Goal: Task Accomplishment & Management: Manage account settings

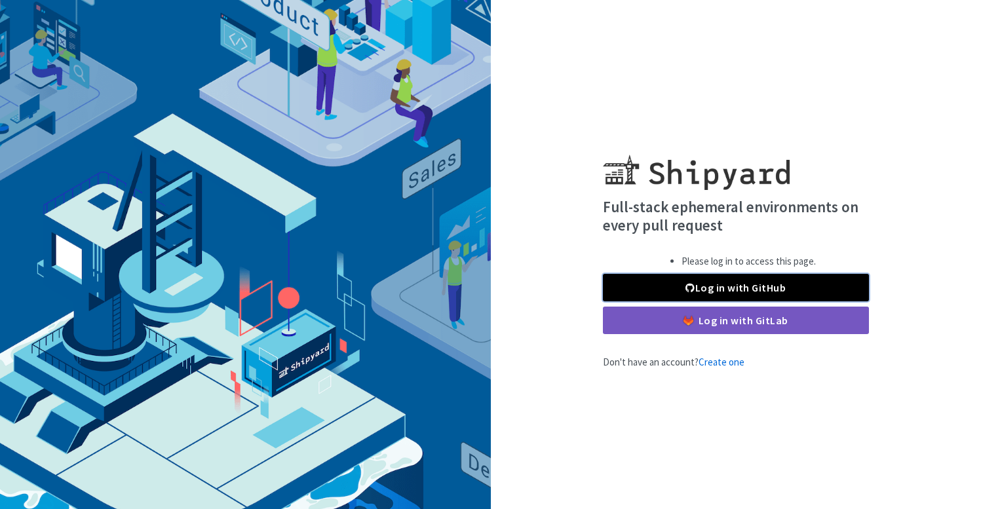
click at [771, 282] on link "Log in with GitHub" at bounding box center [736, 288] width 266 height 28
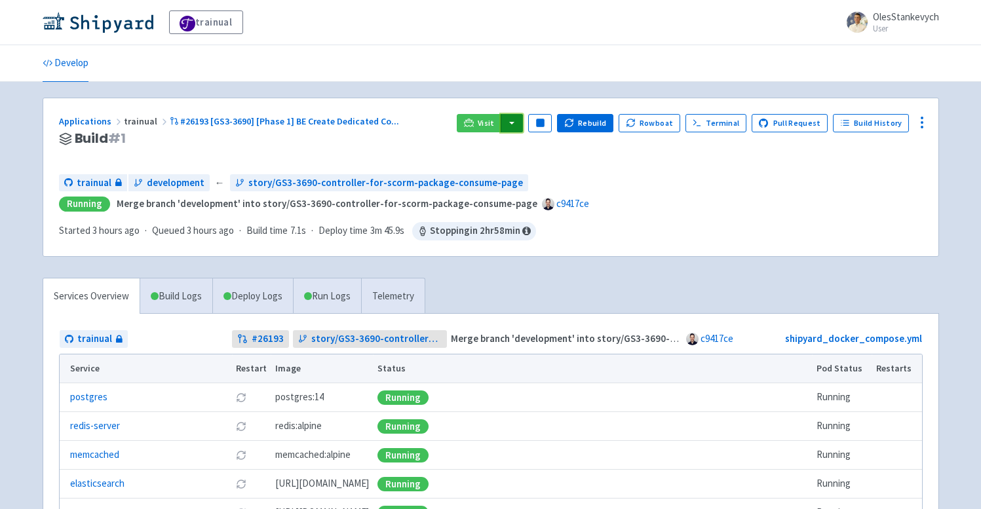
click at [518, 118] on button "button" at bounding box center [512, 123] width 22 height 18
click at [363, 141] on h3 "Build # 1" at bounding box center [253, 138] width 388 height 15
click at [919, 122] on icon at bounding box center [922, 123] width 16 height 16
click at [897, 199] on span "Visitors" at bounding box center [873, 199] width 87 height 18
click at [921, 123] on circle at bounding box center [921, 122] width 1 height 1
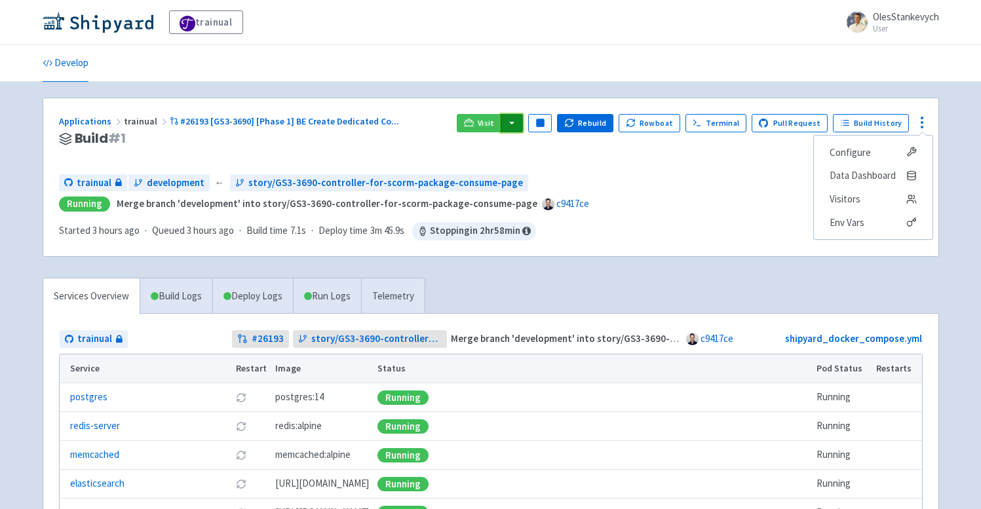
click at [523, 119] on button "button" at bounding box center [512, 123] width 22 height 18
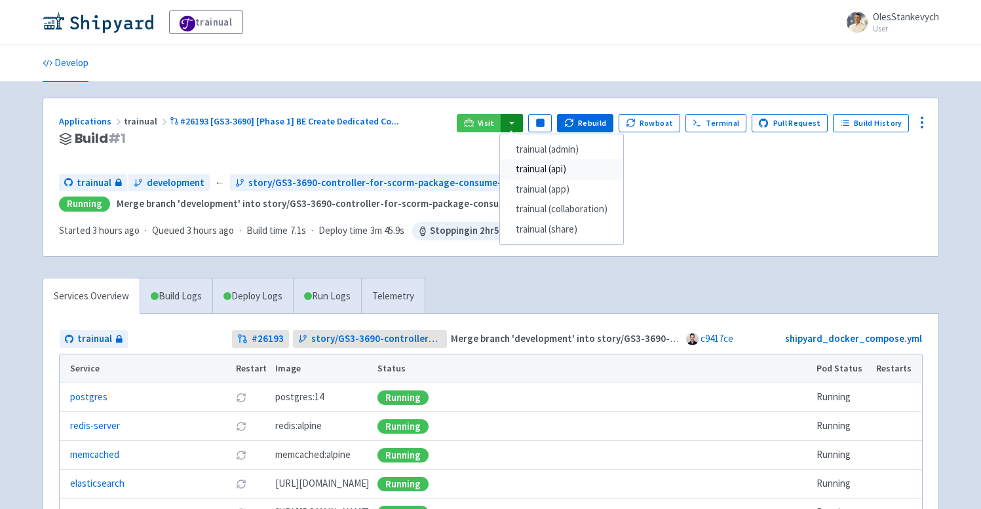
click at [600, 169] on link "trainual (api)" at bounding box center [561, 169] width 123 height 20
click at [519, 119] on button "button" at bounding box center [512, 123] width 22 height 18
click at [592, 163] on link "trainual (api)" at bounding box center [561, 169] width 123 height 20
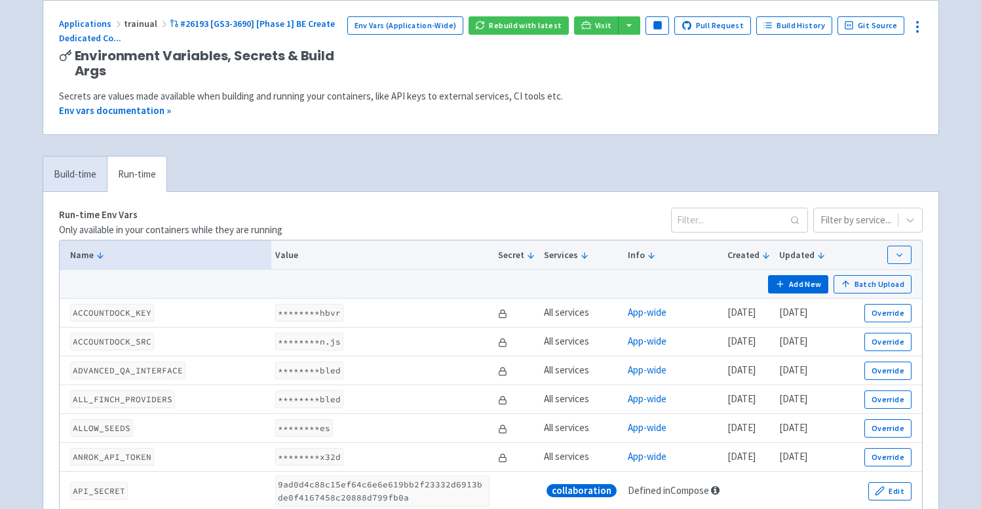
scroll to position [147, 0]
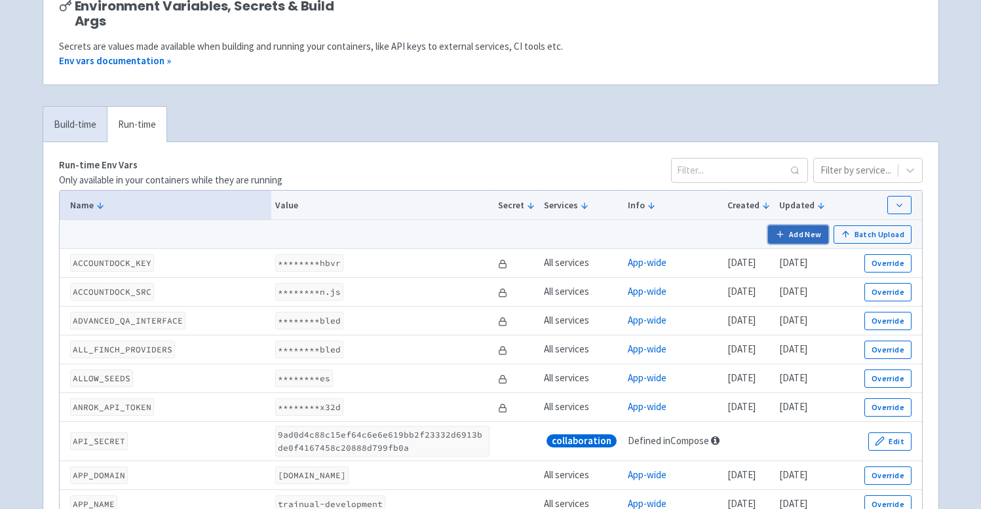
click at [794, 230] on button "Add New" at bounding box center [798, 234] width 60 height 18
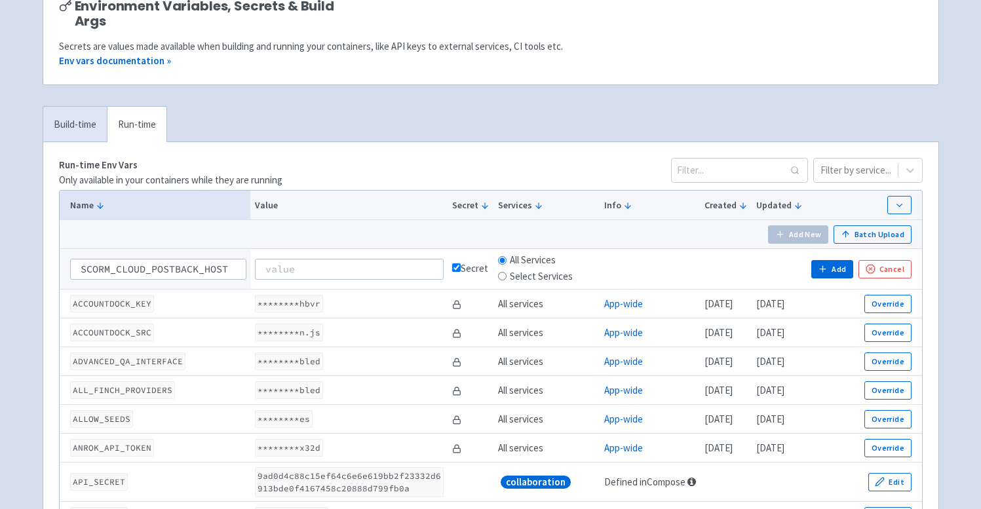
scroll to position [0, 3]
type input "SCORM_CLOUD_POSTBACK_HOST"
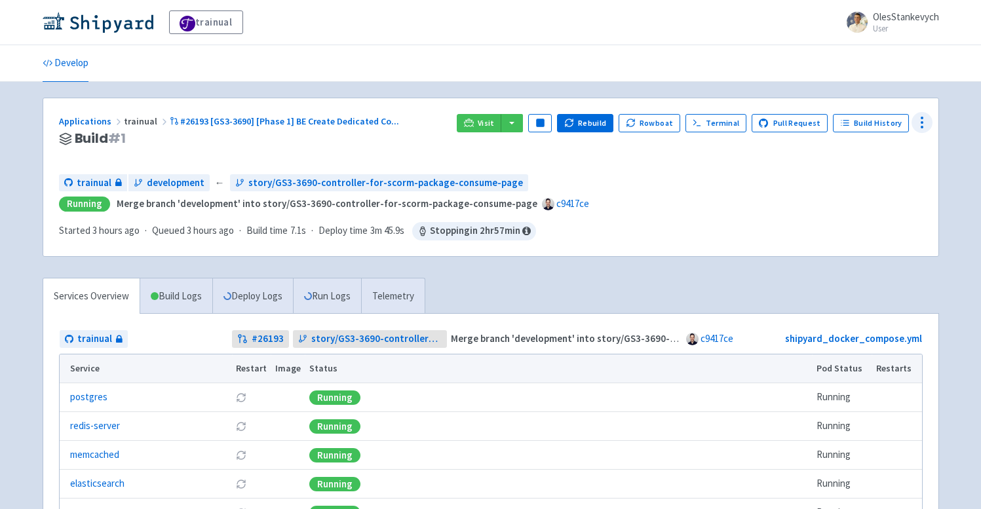
click at [928, 121] on icon at bounding box center [922, 123] width 16 height 16
click at [914, 152] on icon at bounding box center [911, 152] width 10 height 10
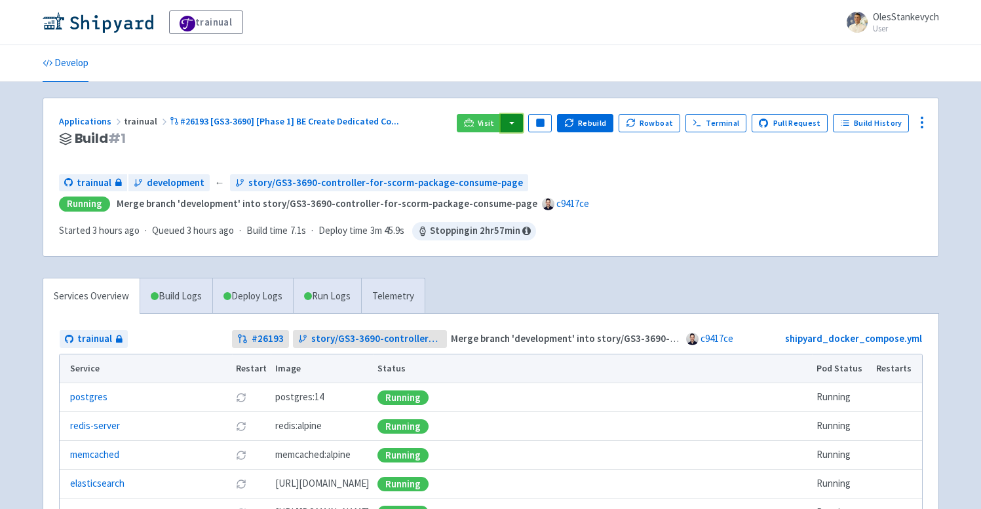
click at [523, 121] on button "button" at bounding box center [512, 123] width 22 height 18
click at [696, 209] on span "Running Merge branch 'development' into story/GS3-3690-controller-for-scorm-pac…" at bounding box center [491, 204] width 864 height 15
click at [520, 130] on button "button" at bounding box center [512, 123] width 22 height 18
click at [604, 185] on link "trainual (app)" at bounding box center [561, 190] width 123 height 20
click at [944, 122] on div "Applications trainual #26193 [GS3-3690] [Phase 1] BE Create Dedicated Co ... Bu…" at bounding box center [490, 366] width 917 height 536
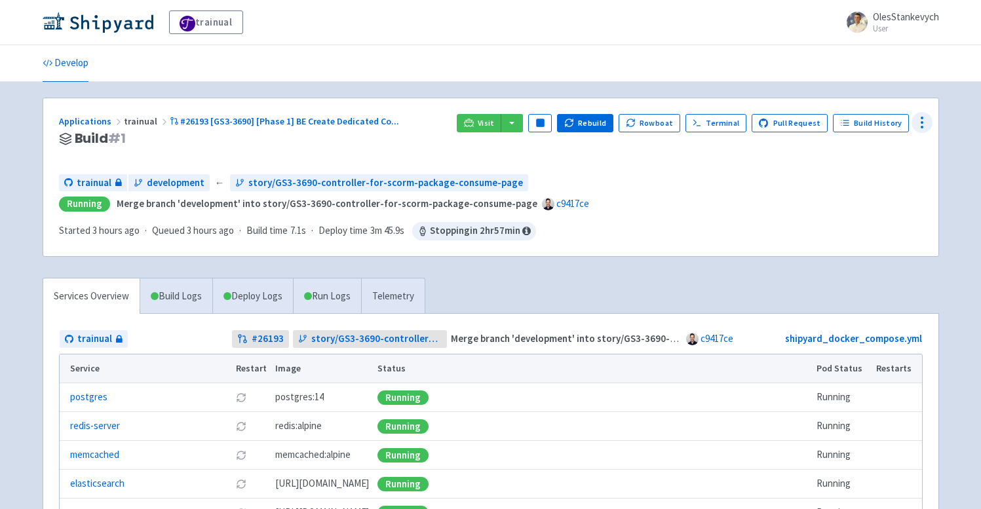
click at [931, 123] on div at bounding box center [922, 122] width 21 height 21
click at [883, 197] on span "Visitors" at bounding box center [873, 199] width 87 height 18
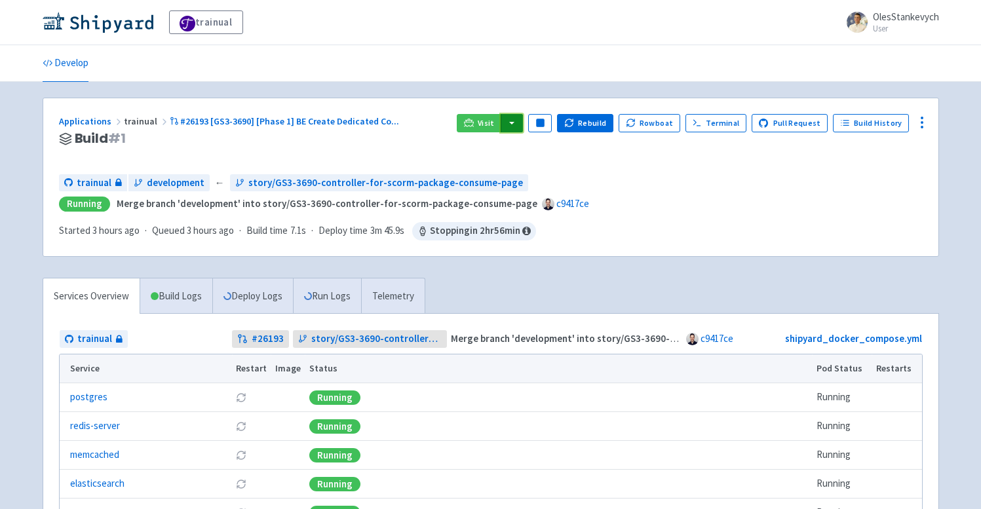
click at [520, 119] on button "button" at bounding box center [512, 123] width 22 height 18
click at [548, 170] on link "trainual (api)" at bounding box center [561, 169] width 123 height 20
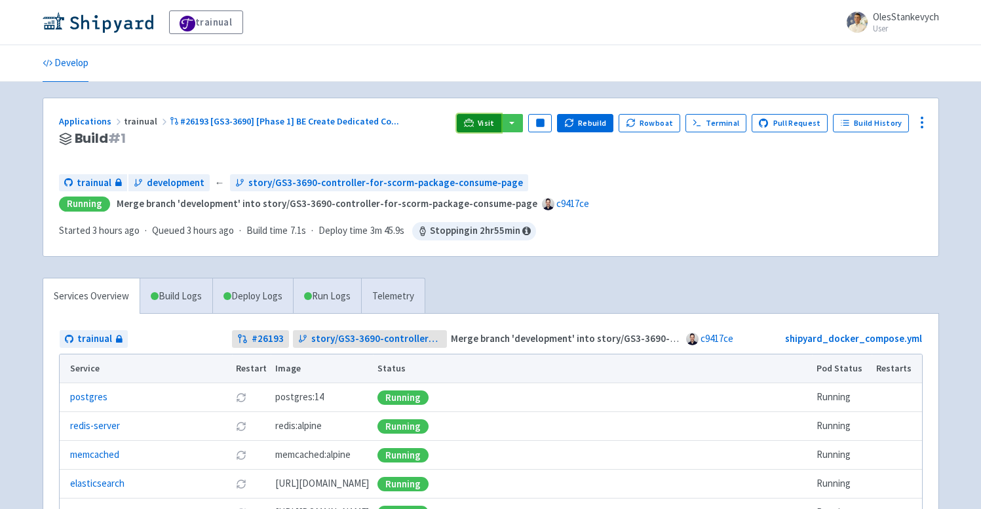
click at [495, 121] on span "Visit" at bounding box center [486, 123] width 17 height 10
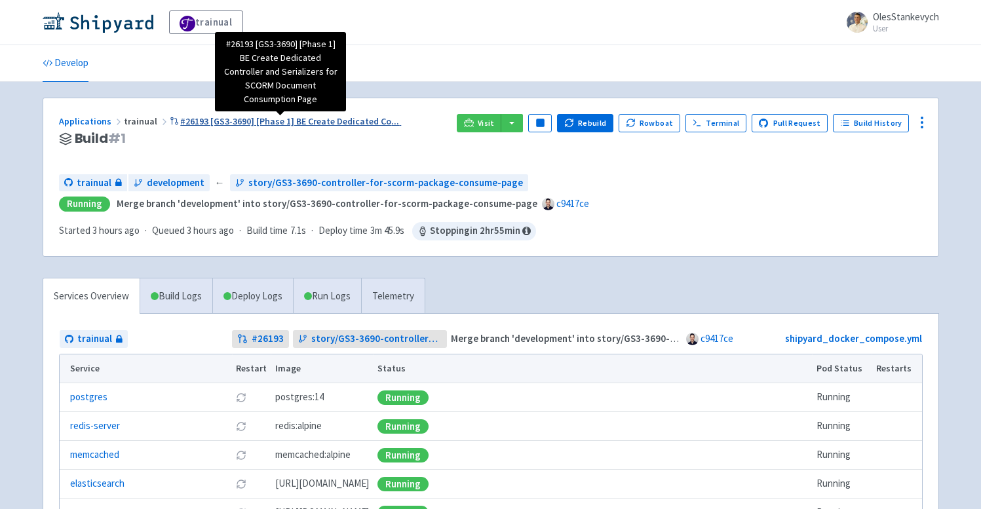
click at [244, 121] on span "#26193 [GS3-3690] [Phase 1] BE Create Dedicated Co ..." at bounding box center [289, 121] width 219 height 12
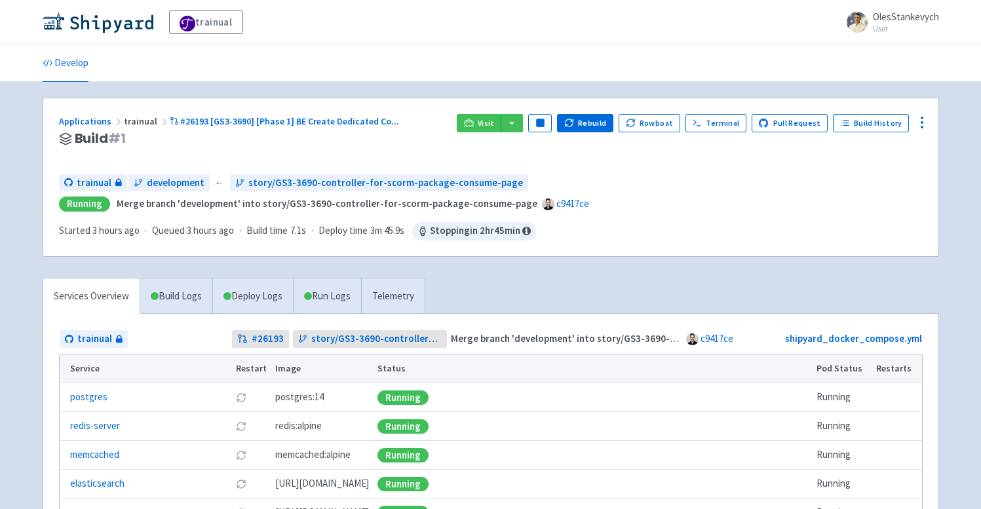
click at [319, 156] on div "Applications trainual #26193 [GS3-3690] [Phase 1] BE Create Dedicated Co ... Bu…" at bounding box center [253, 139] width 388 height 50
click at [926, 119] on icon at bounding box center [922, 123] width 16 height 16
click at [873, 205] on span "Visitors" at bounding box center [873, 199] width 87 height 18
click at [922, 122] on circle at bounding box center [921, 122] width 1 height 1
click at [695, 220] on div "trainual development ← story/GS3-3690-controller-for-scorm-package-consume-page…" at bounding box center [491, 207] width 864 height 66
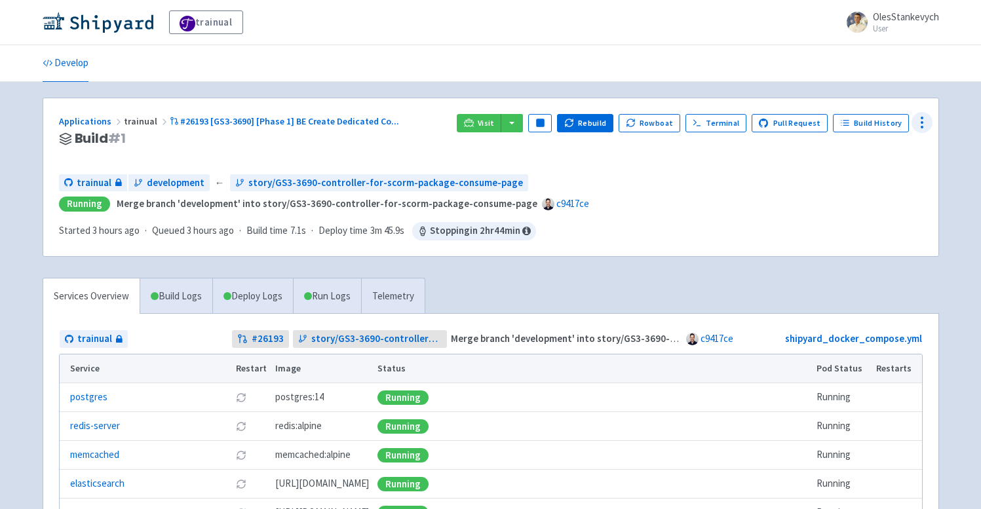
click at [916, 123] on icon at bounding box center [922, 123] width 16 height 16
click at [847, 226] on span "Env Vars" at bounding box center [847, 223] width 35 height 18
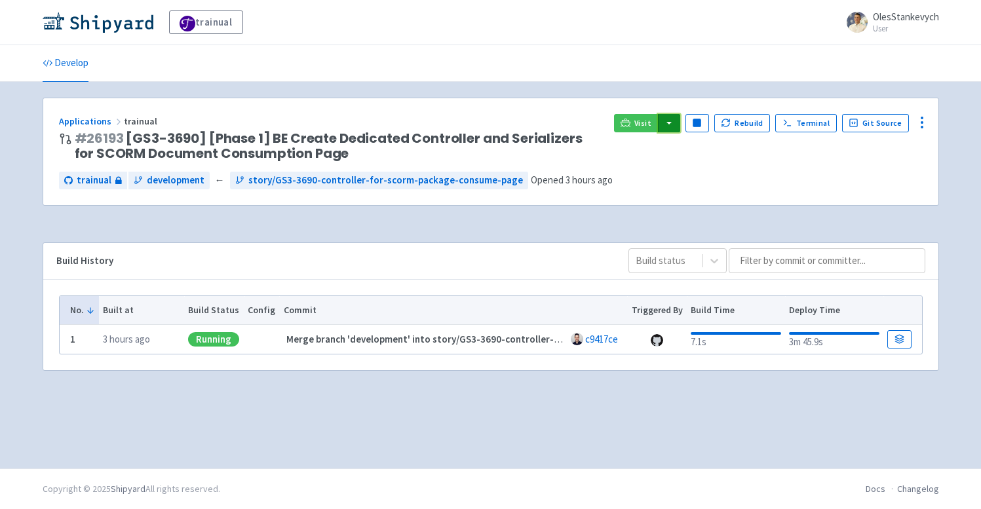
click at [676, 121] on button "button" at bounding box center [669, 123] width 22 height 18
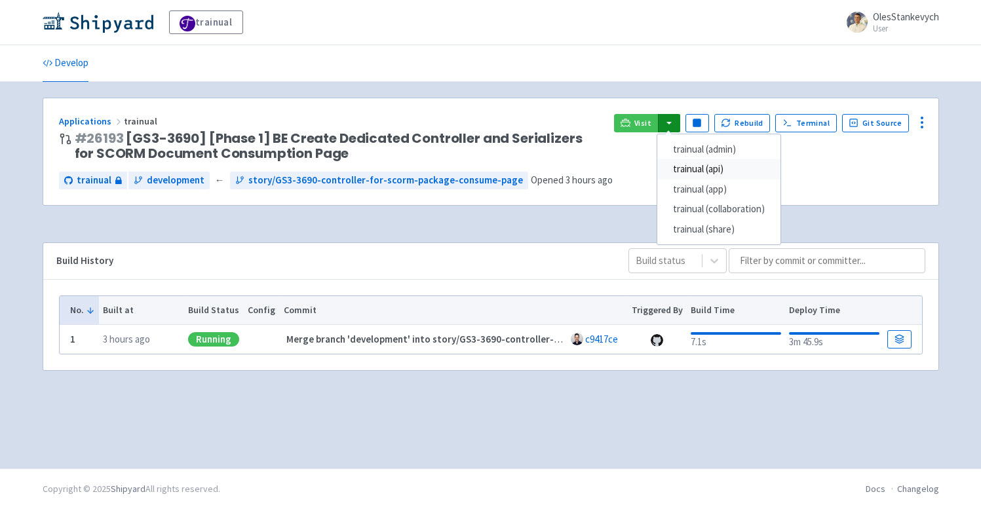
click at [694, 171] on link "trainual (api)" at bounding box center [718, 169] width 123 height 20
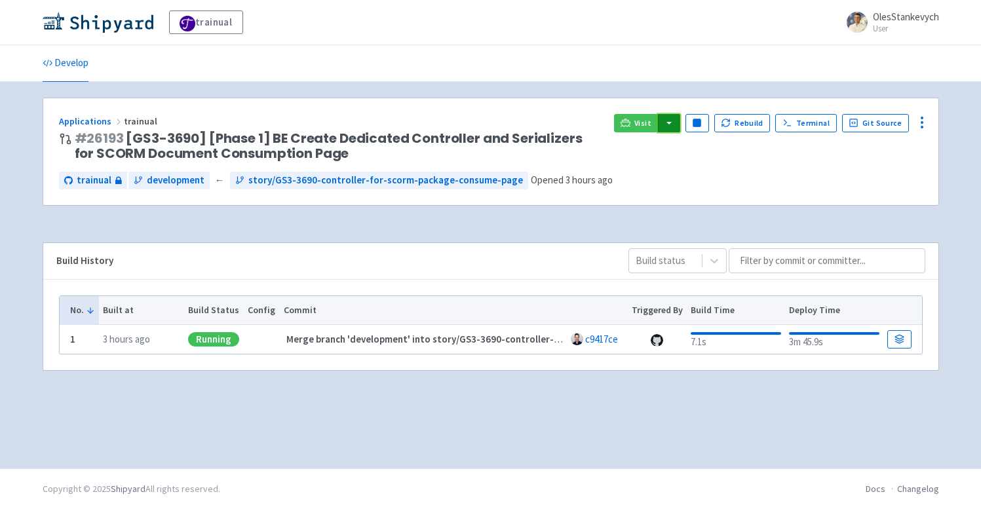
click at [678, 115] on button "button" at bounding box center [669, 123] width 22 height 18
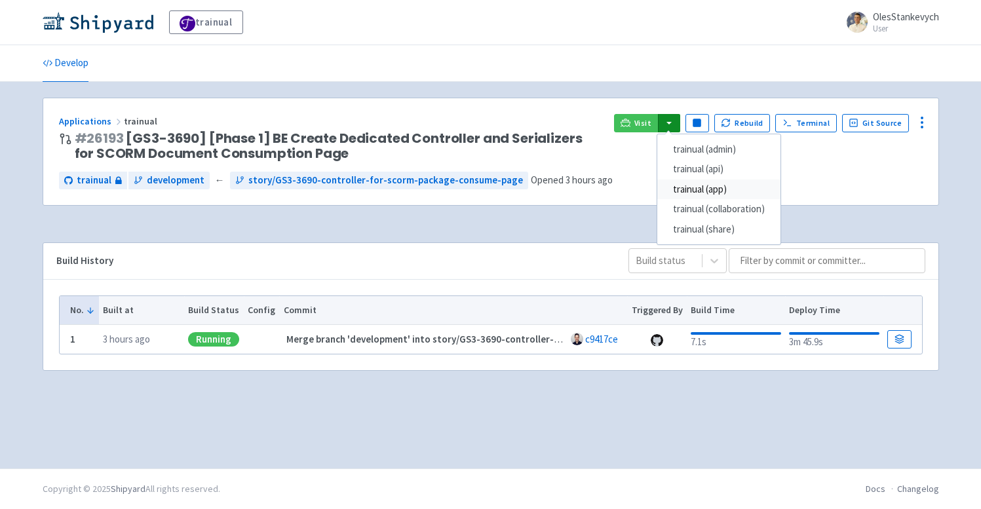
click at [723, 191] on link "trainual (app)" at bounding box center [718, 190] width 123 height 20
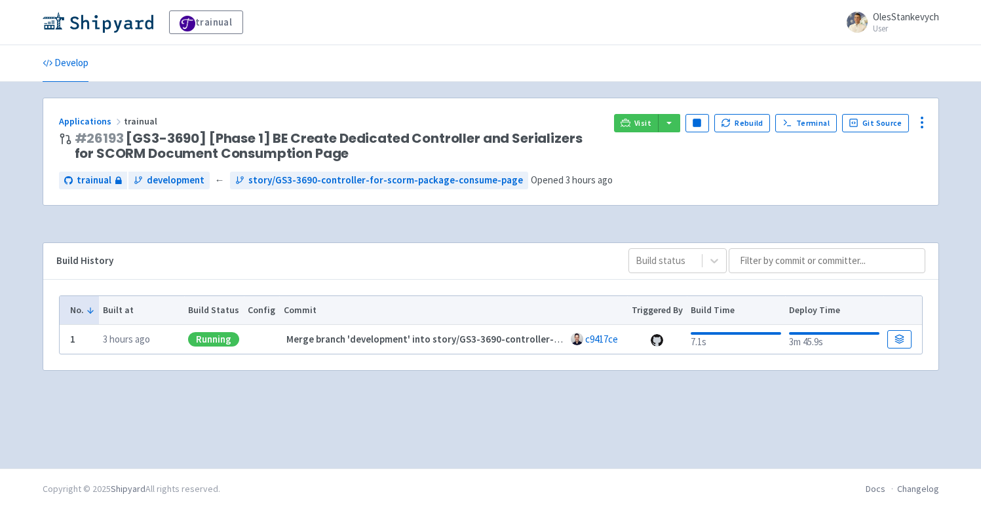
click at [766, 32] on div "trainual OlesStankevych User Profile Sign out" at bounding box center [491, 22] width 896 height 24
click at [221, 18] on link "trainual" at bounding box center [206, 22] width 74 height 24
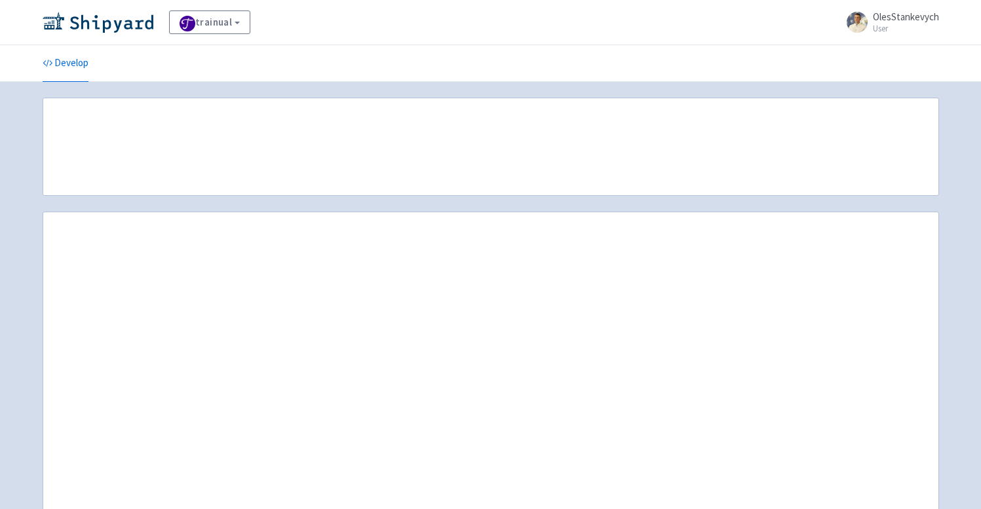
click at [890, 16] on span "OlesStankevych" at bounding box center [906, 16] width 66 height 12
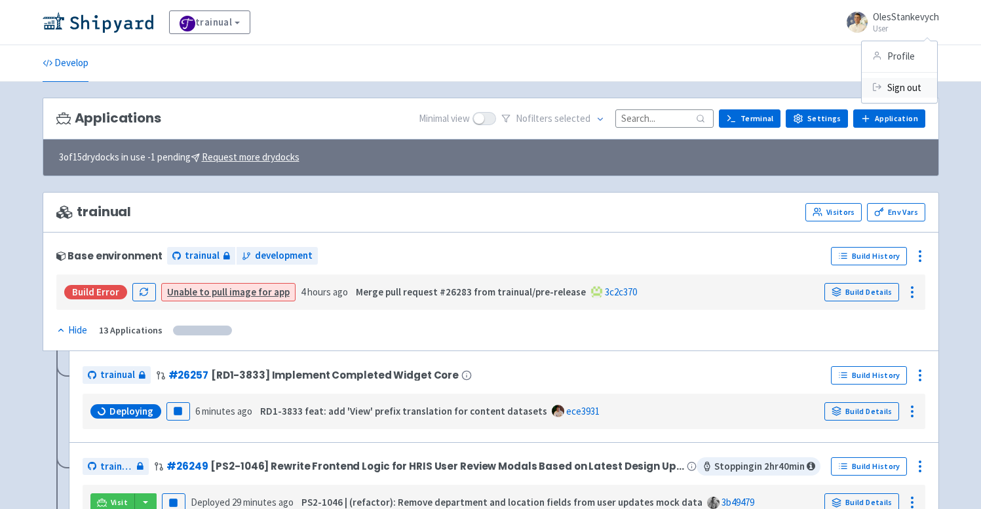
click at [904, 89] on link "Sign out" at bounding box center [899, 87] width 75 height 20
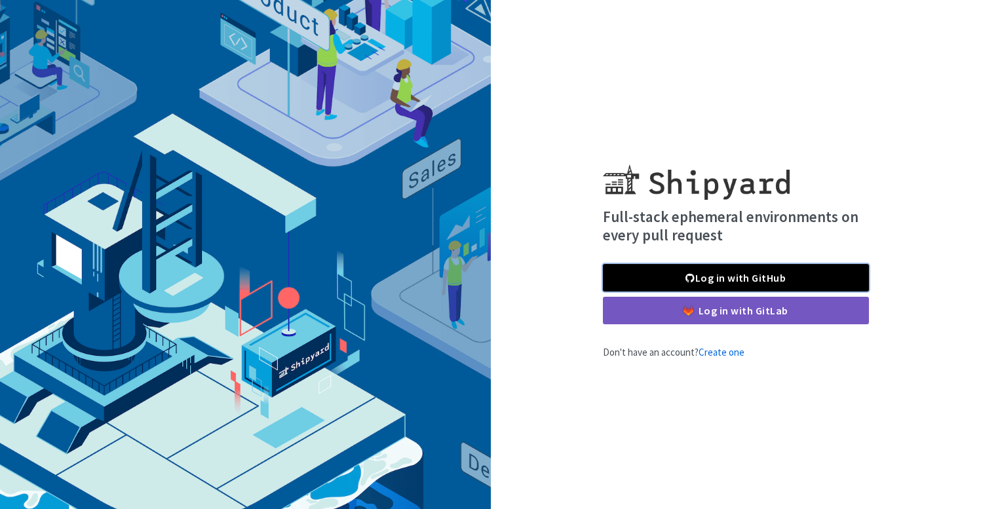
click at [697, 274] on link "Log in with GitHub" at bounding box center [736, 278] width 266 height 28
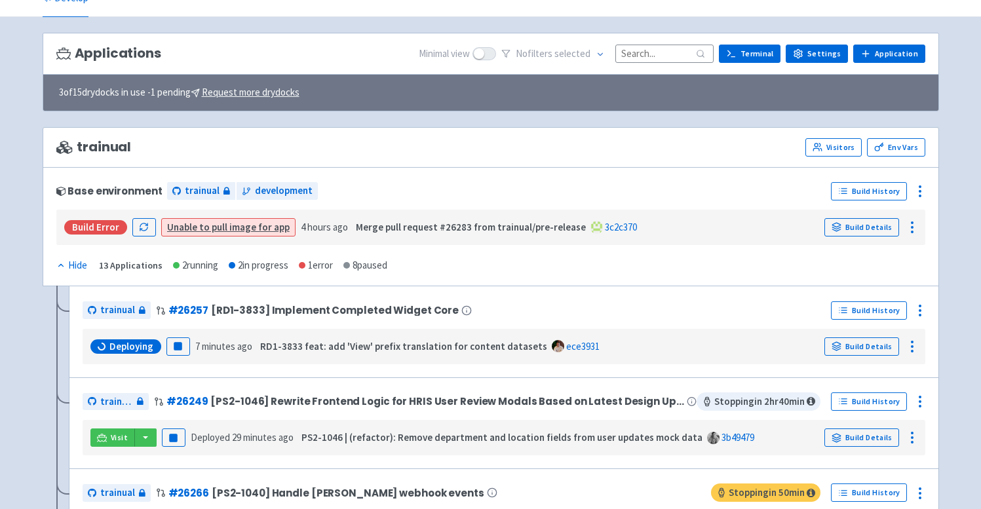
scroll to position [92, 0]
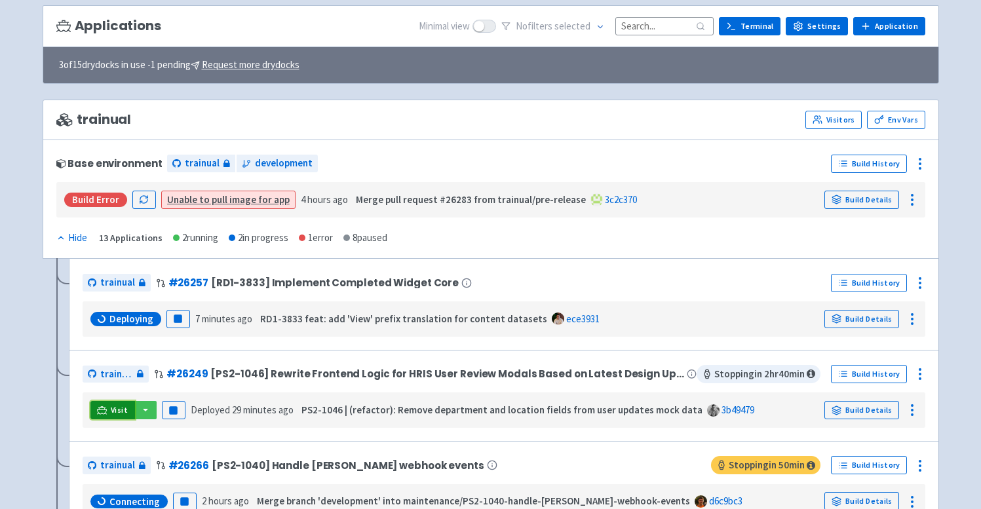
click at [116, 411] on span "Visit" at bounding box center [119, 410] width 17 height 10
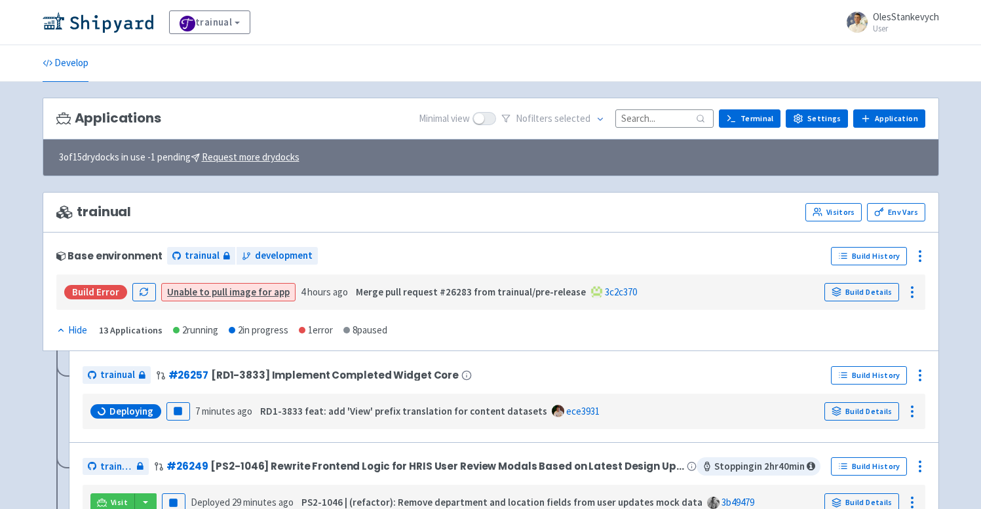
click at [904, 18] on span "OlesStankevych" at bounding box center [906, 16] width 66 height 12
click at [898, 79] on link "Sign out" at bounding box center [899, 87] width 75 height 20
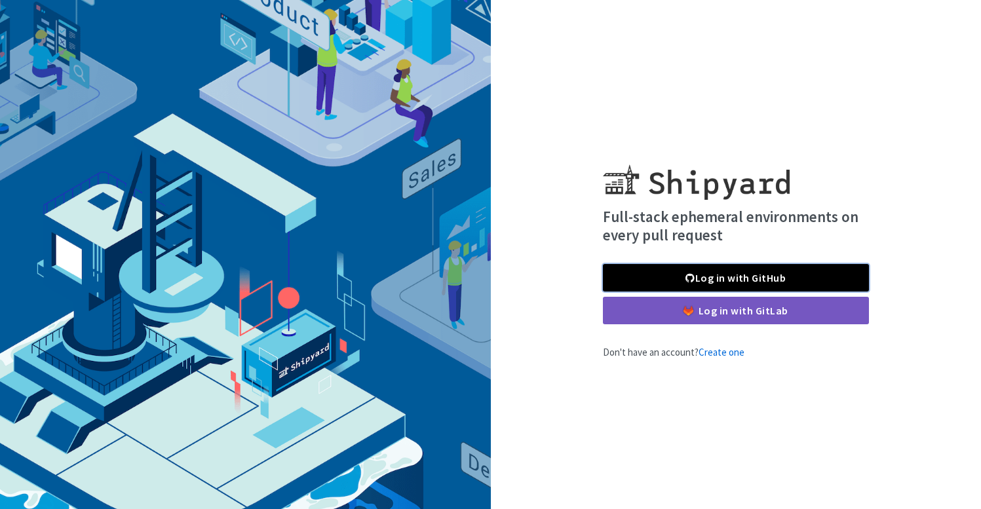
click at [663, 280] on link "Log in with GitHub" at bounding box center [736, 278] width 266 height 28
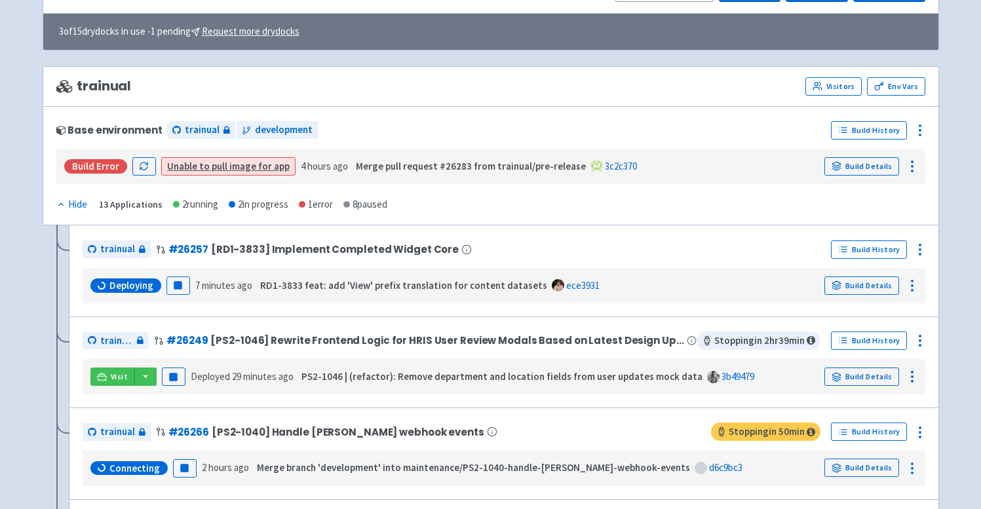
scroll to position [145, 0]
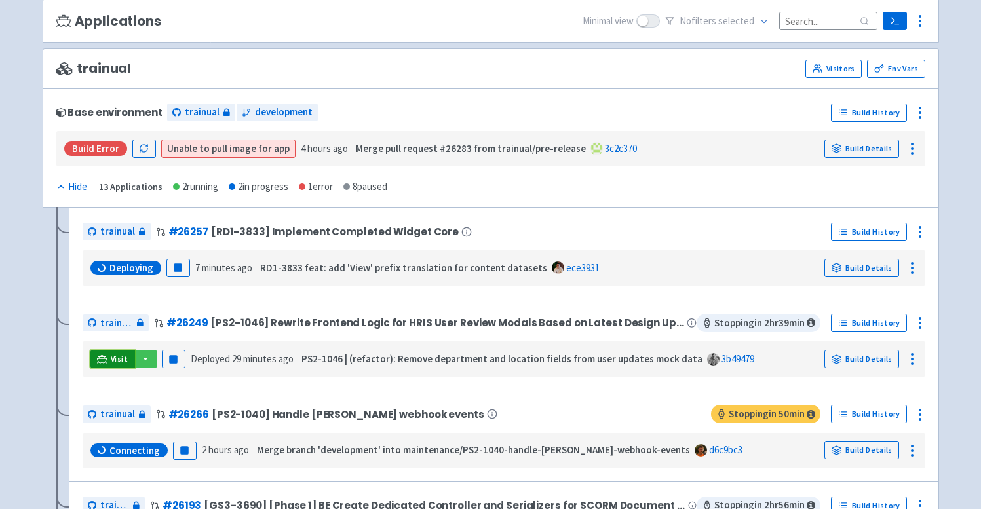
click at [101, 357] on icon at bounding box center [102, 358] width 10 height 7
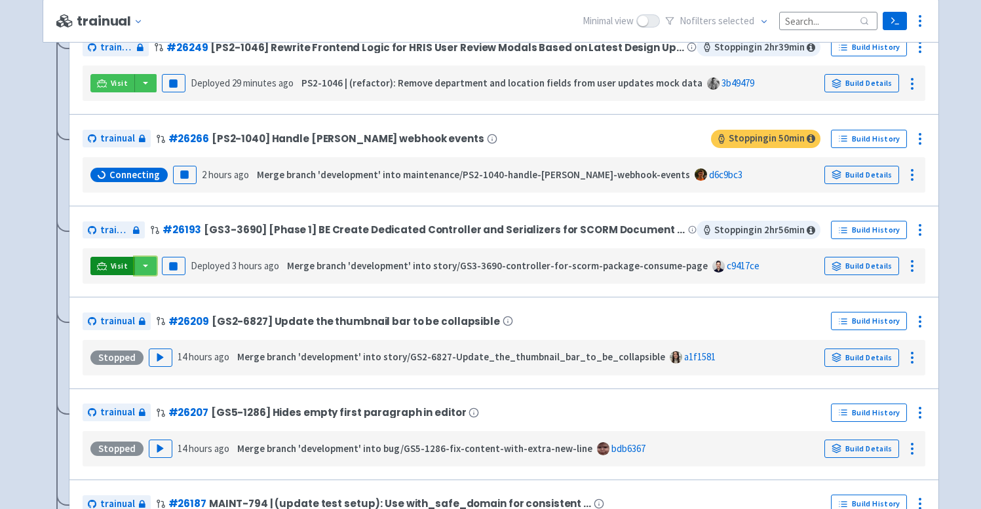
scroll to position [421, 0]
click at [154, 262] on button "button" at bounding box center [145, 265] width 22 height 18
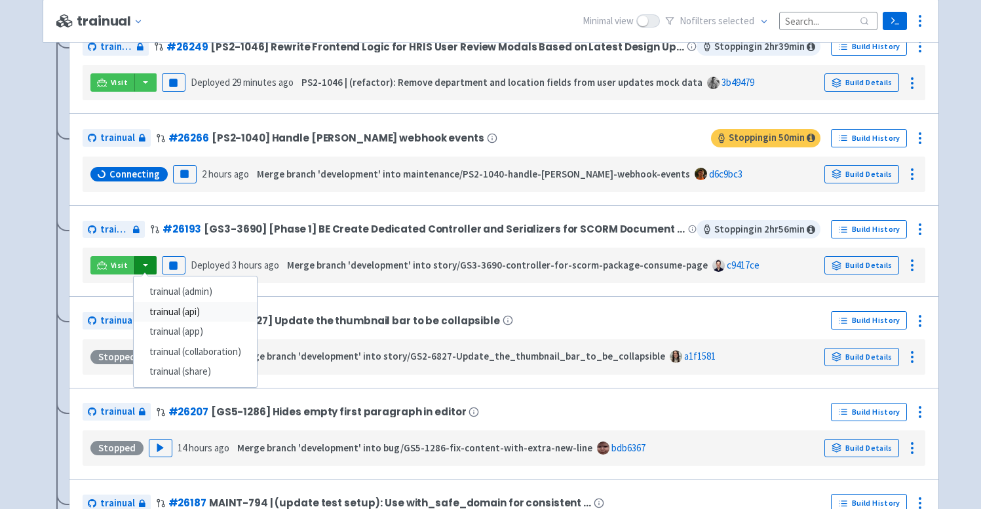
click at [189, 320] on link "trainual (api)" at bounding box center [195, 312] width 123 height 20
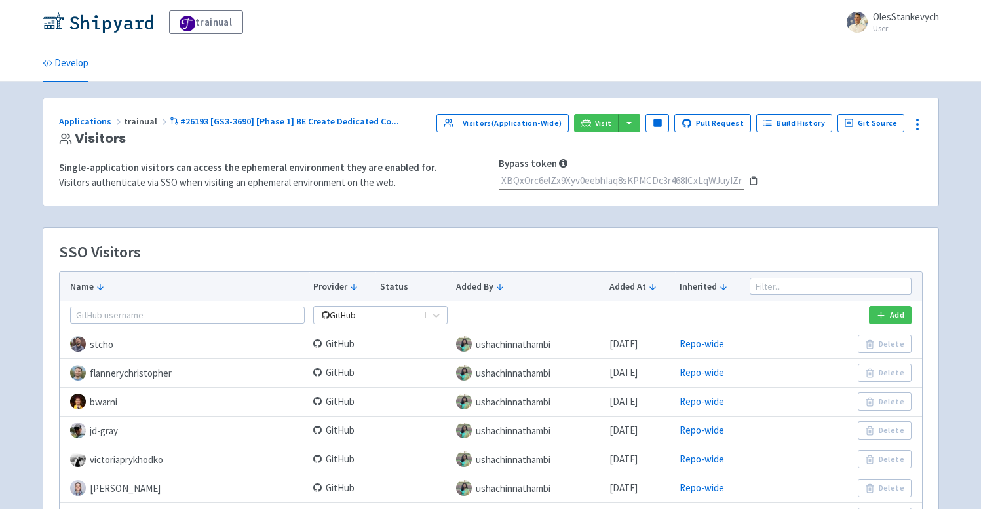
click at [754, 182] on icon at bounding box center [753, 180] width 9 height 9
